Goal: Task Accomplishment & Management: Manage account settings

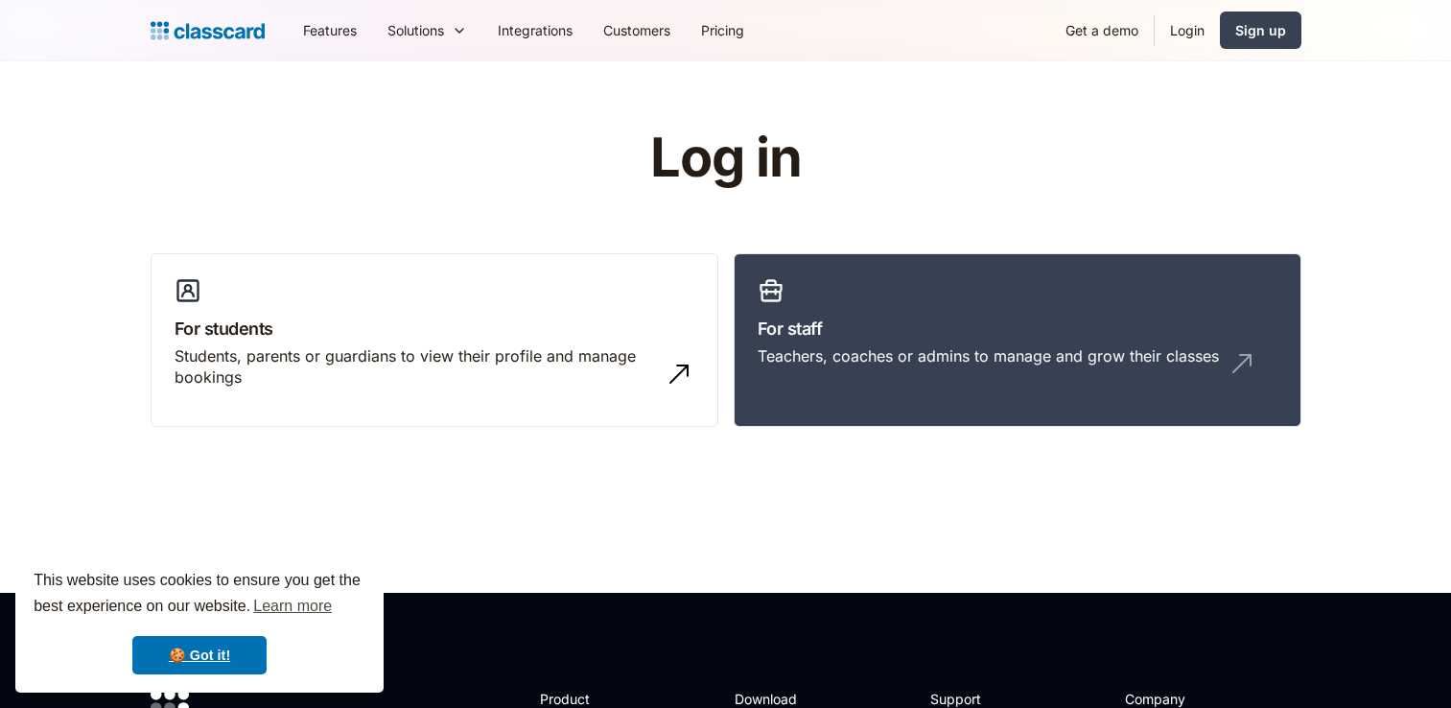
click at [1198, 33] on link "Login" at bounding box center [1187, 30] width 65 height 43
click at [1193, 31] on link "Login" at bounding box center [1187, 30] width 65 height 43
